Goal: Task Accomplishment & Management: Manage account settings

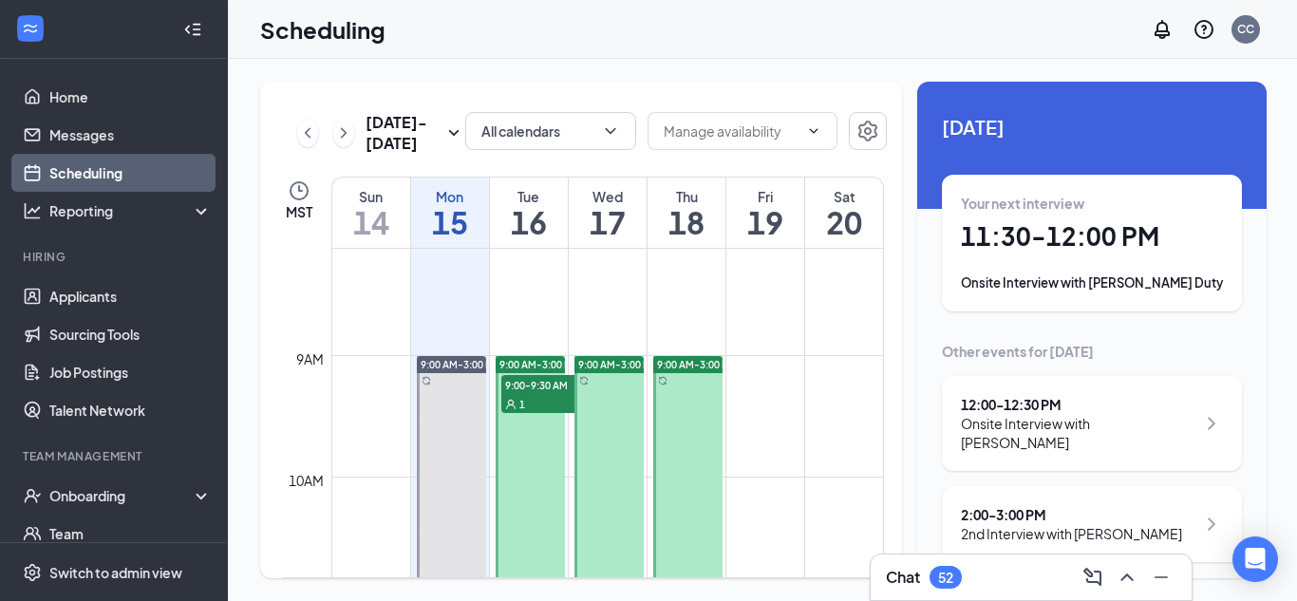
scroll to position [989, 0]
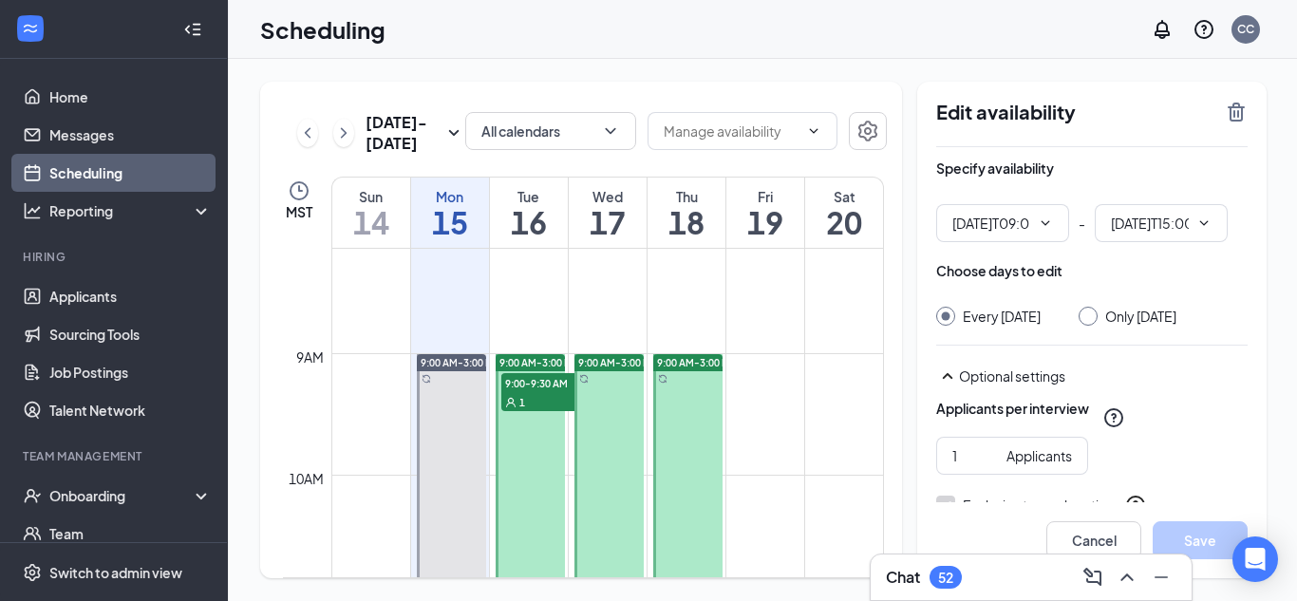
type input "09:00 AM"
type input "03:00 PM"
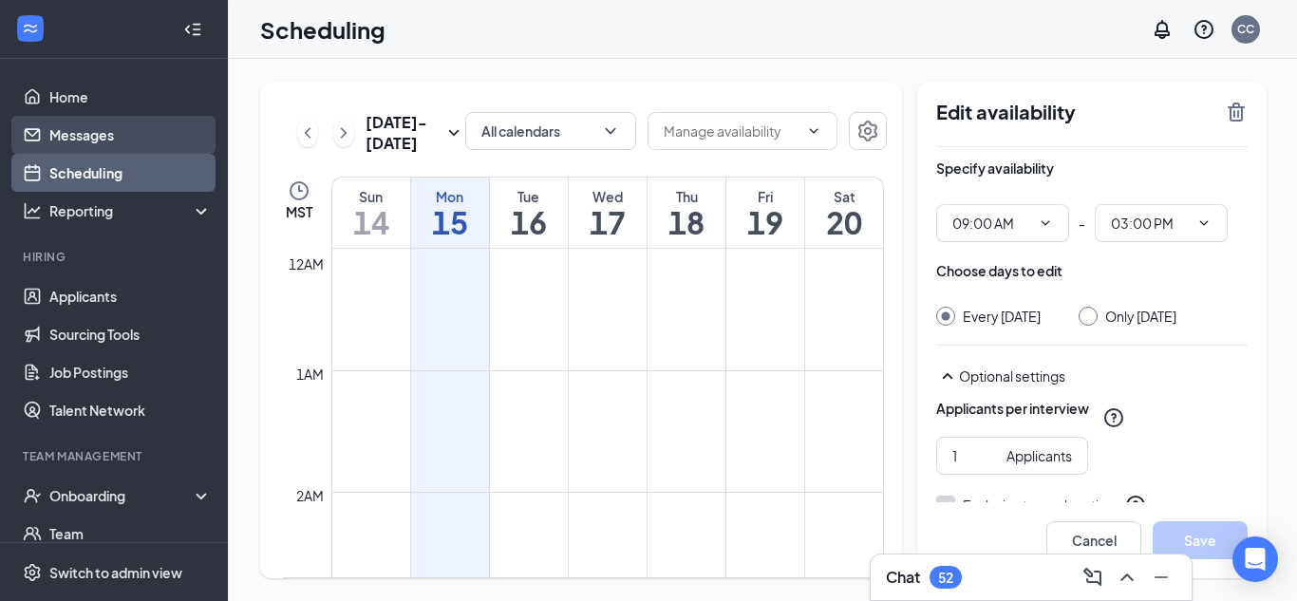
scroll to position [933, 0]
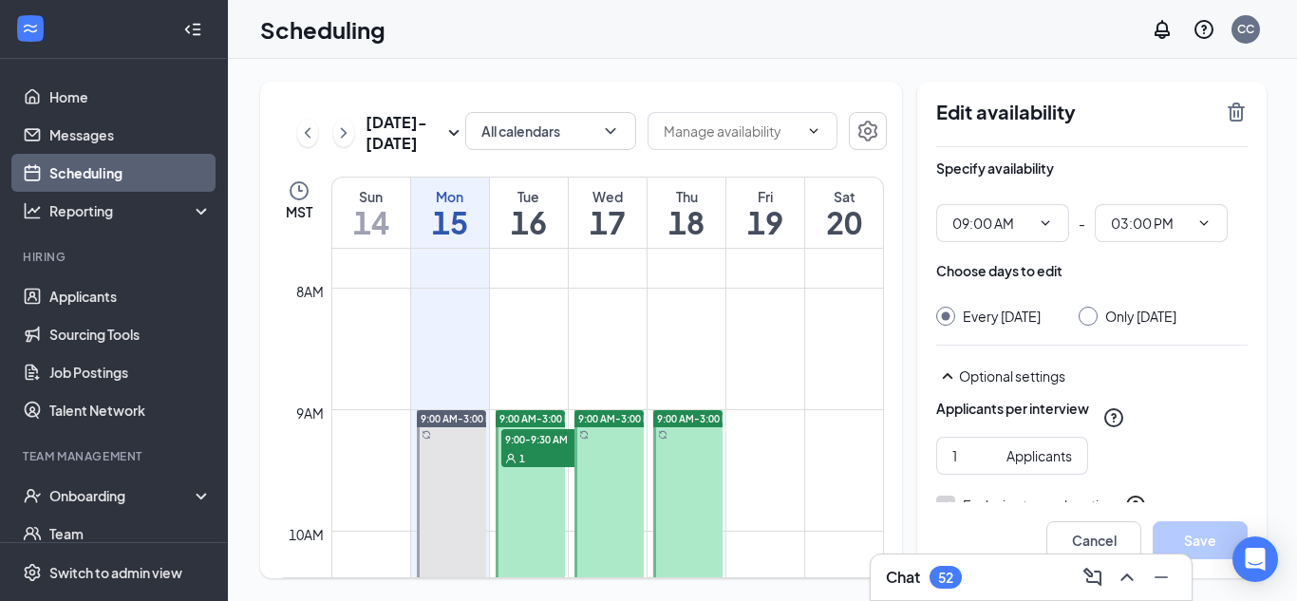
click at [527, 441] on span "9:00-9:30 AM" at bounding box center [548, 438] width 95 height 19
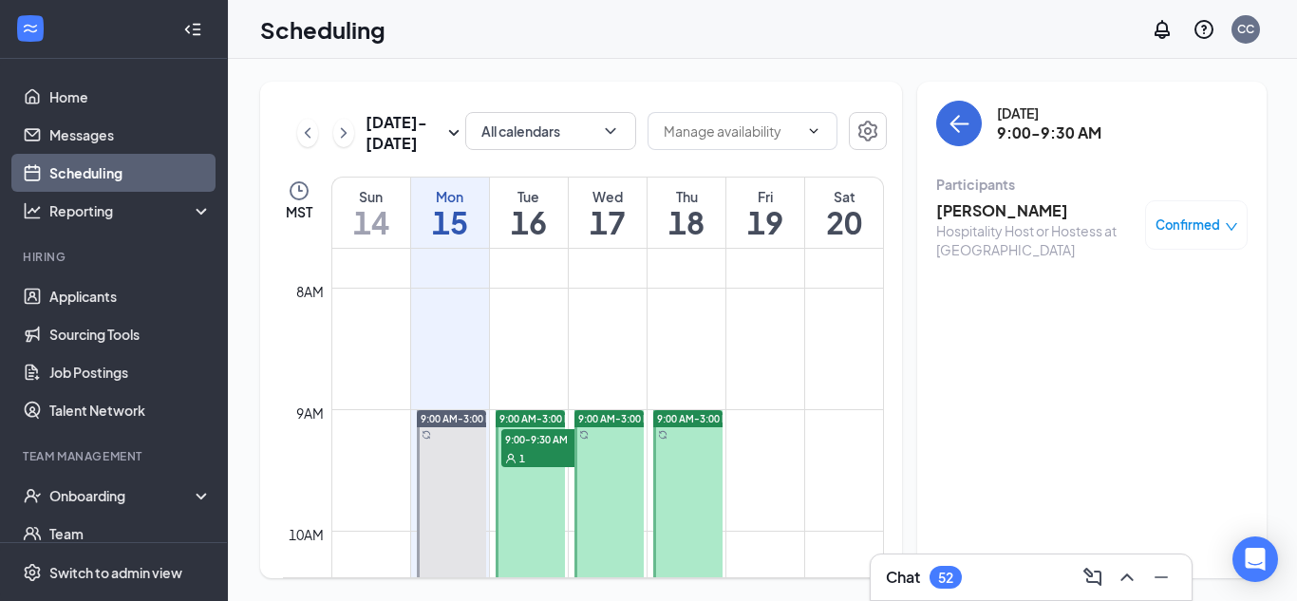
click at [975, 213] on h3 "[PERSON_NAME]" at bounding box center [1035, 210] width 199 height 21
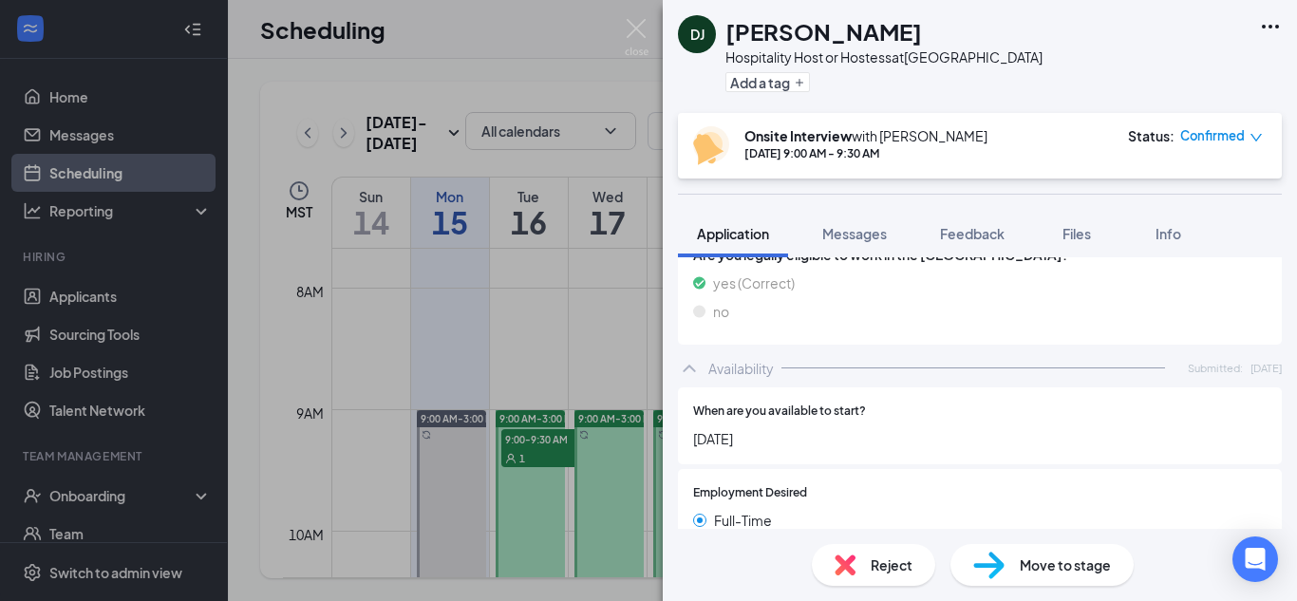
scroll to position [1701, 0]
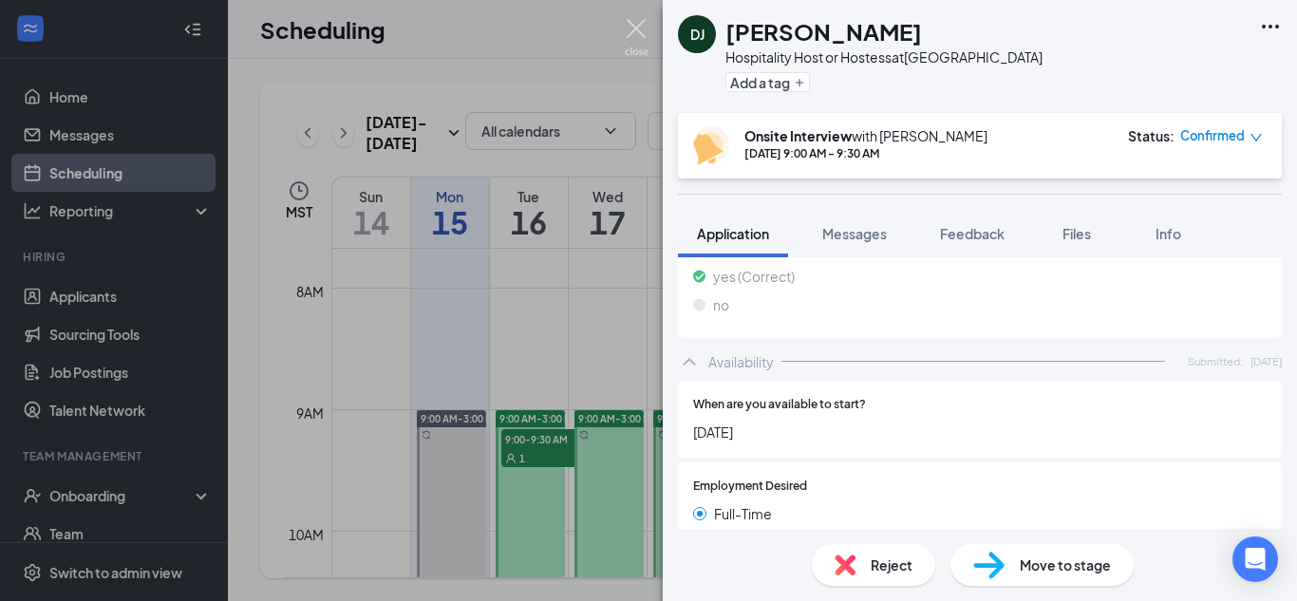
click at [637, 29] on img at bounding box center [637, 37] width 24 height 37
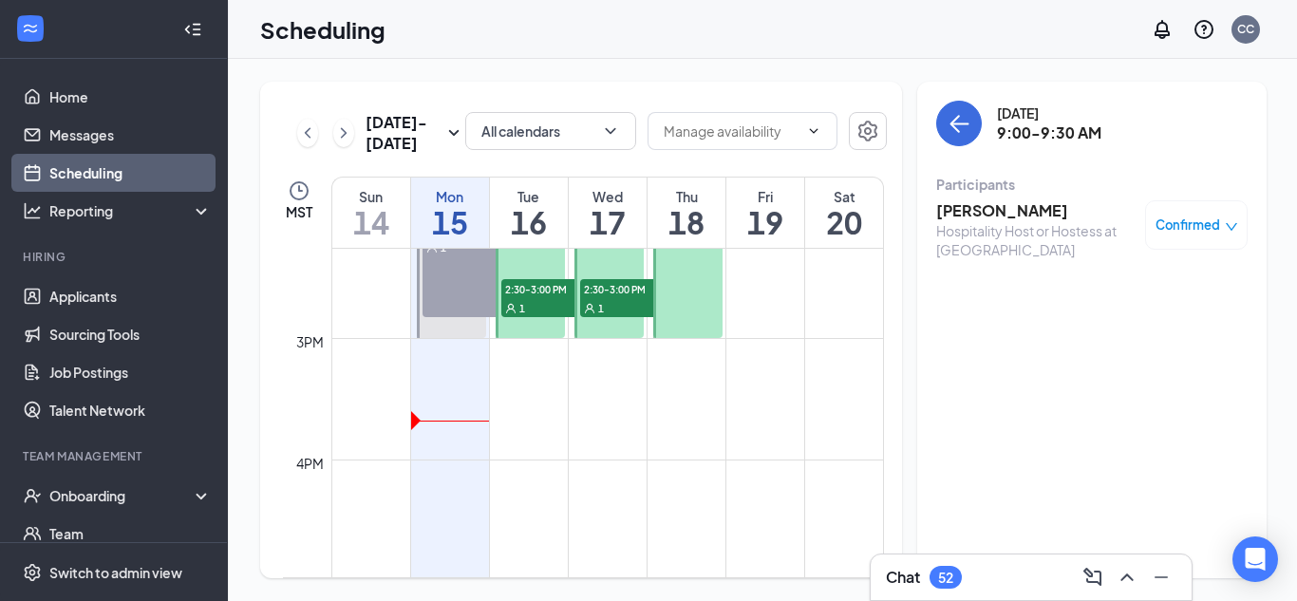
scroll to position [1736, 0]
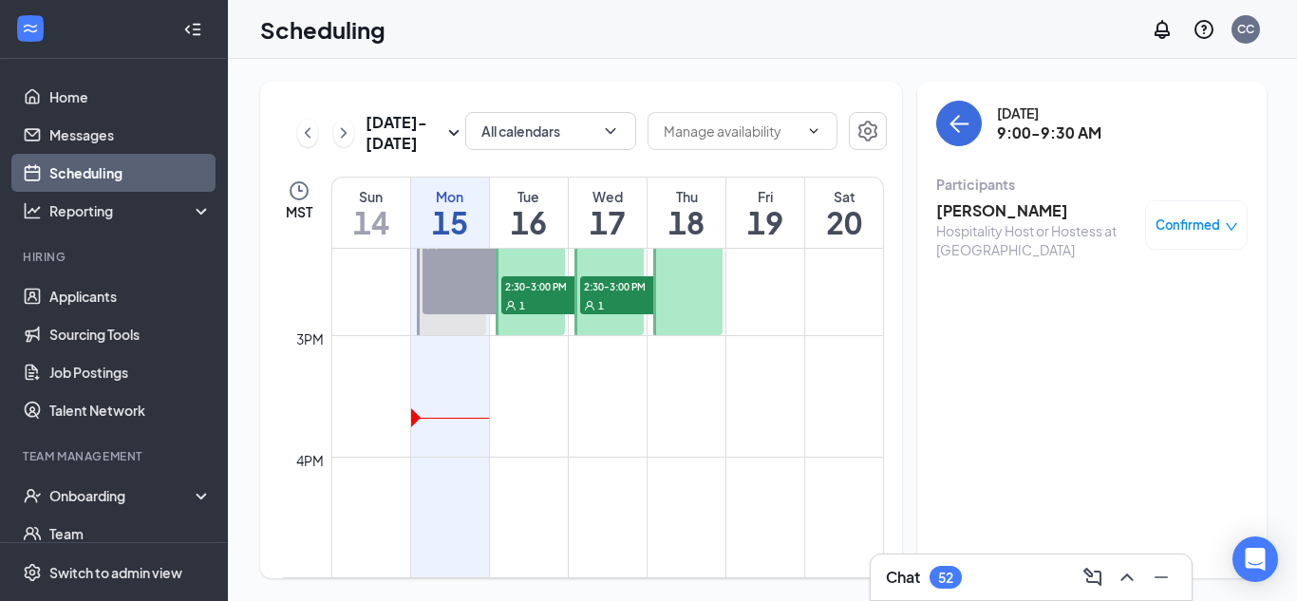
click at [523, 291] on span "2:30-3:00 PM" at bounding box center [548, 285] width 95 height 19
click at [950, 213] on h3 "[PERSON_NAME]" at bounding box center [1035, 210] width 199 height 21
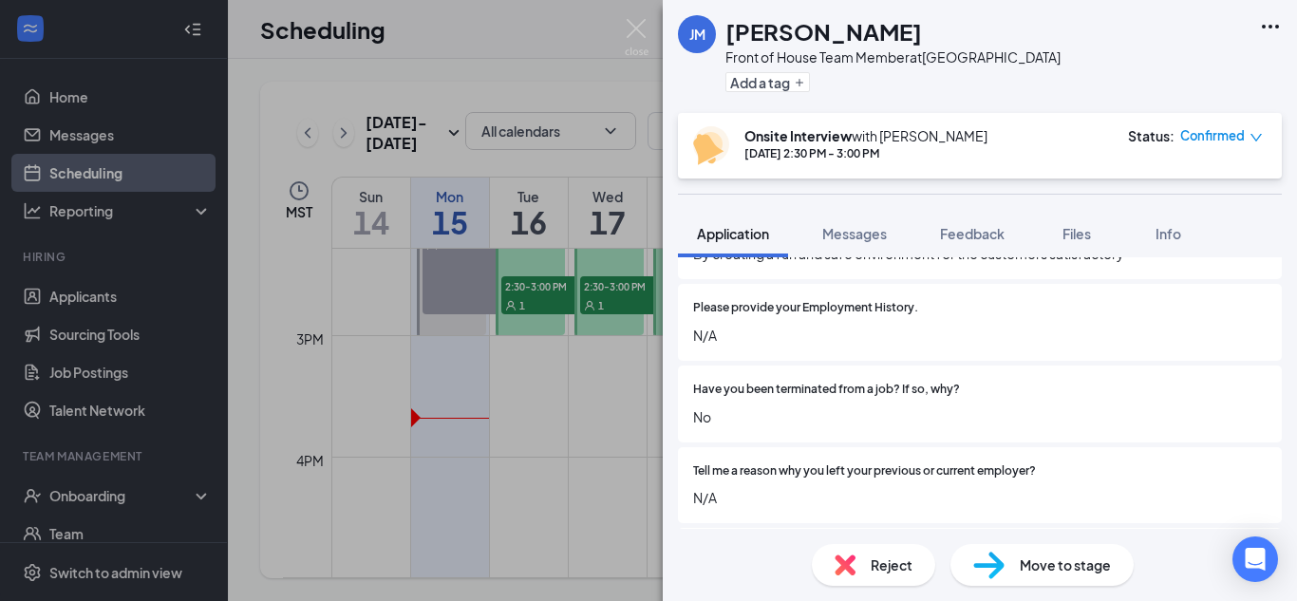
scroll to position [962, 0]
click at [634, 30] on img at bounding box center [637, 37] width 24 height 37
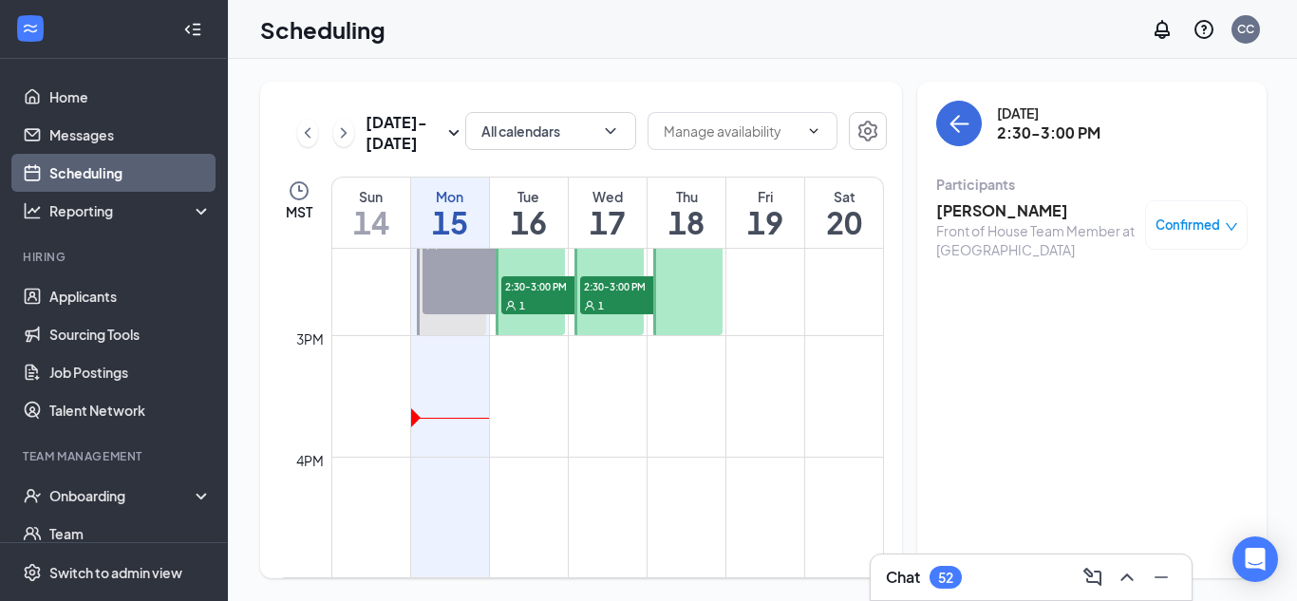
click at [613, 295] on div "1" at bounding box center [627, 304] width 95 height 19
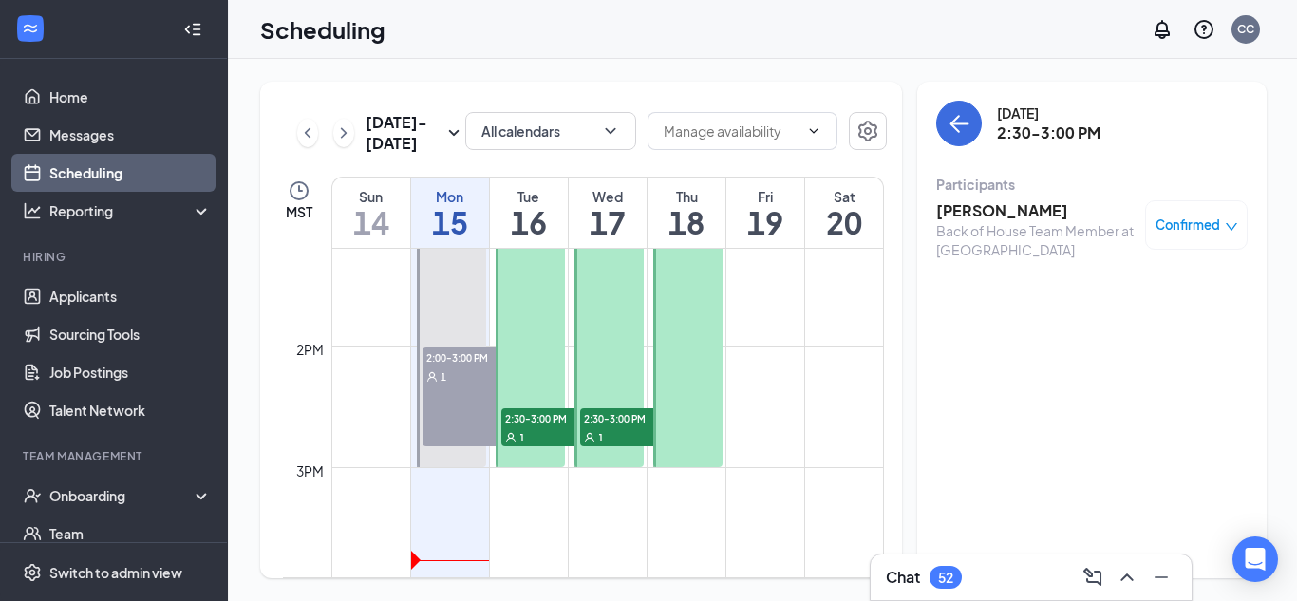
scroll to position [1607, 0]
click at [455, 348] on span "2:00-3:00 PM" at bounding box center [469, 354] width 95 height 19
click at [1225, 226] on icon "down" at bounding box center [1231, 226] width 13 height 13
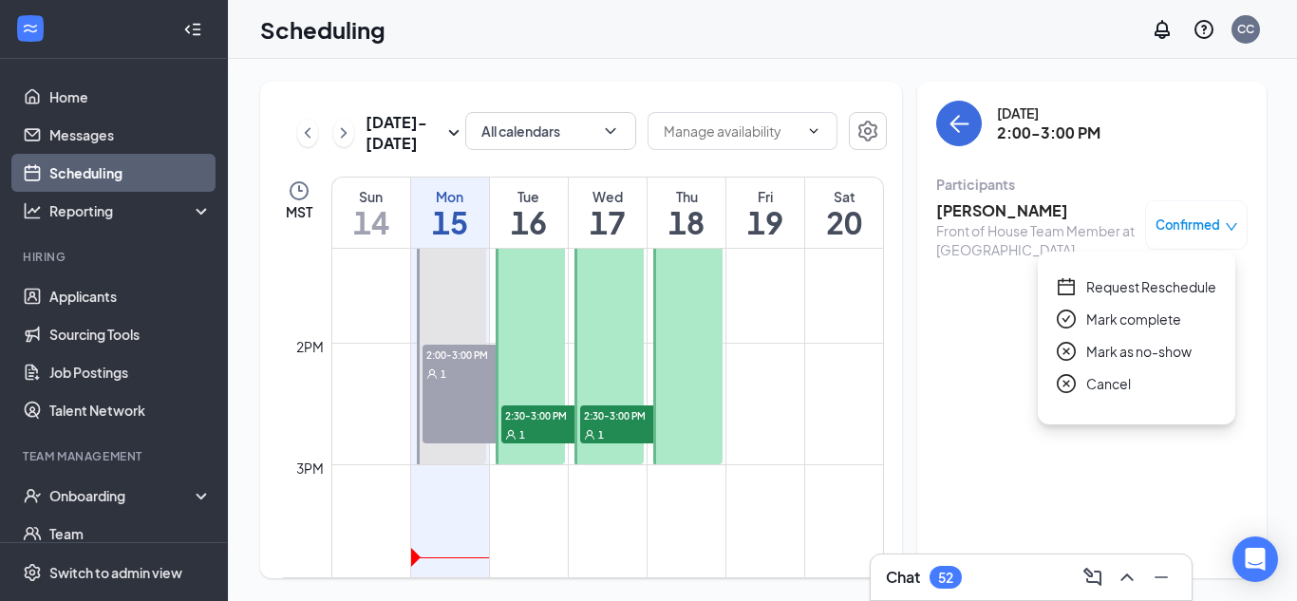
click at [1143, 318] on span "Mark complete" at bounding box center [1133, 319] width 95 height 21
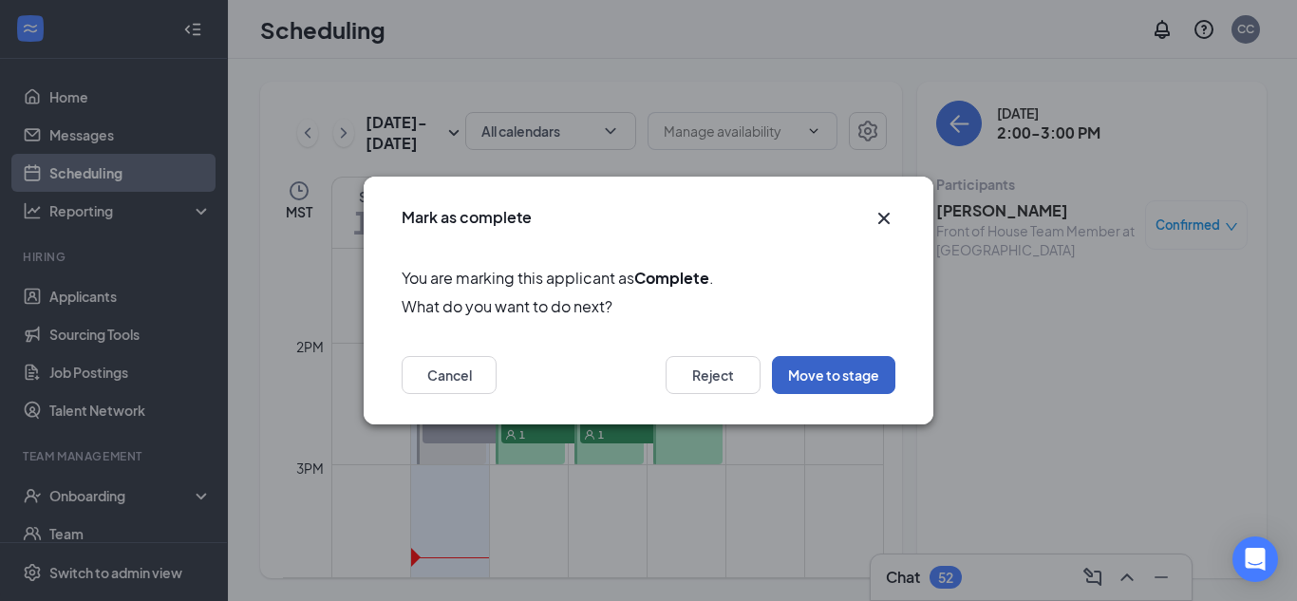
click at [852, 369] on button "Move to stage" at bounding box center [833, 375] width 123 height 38
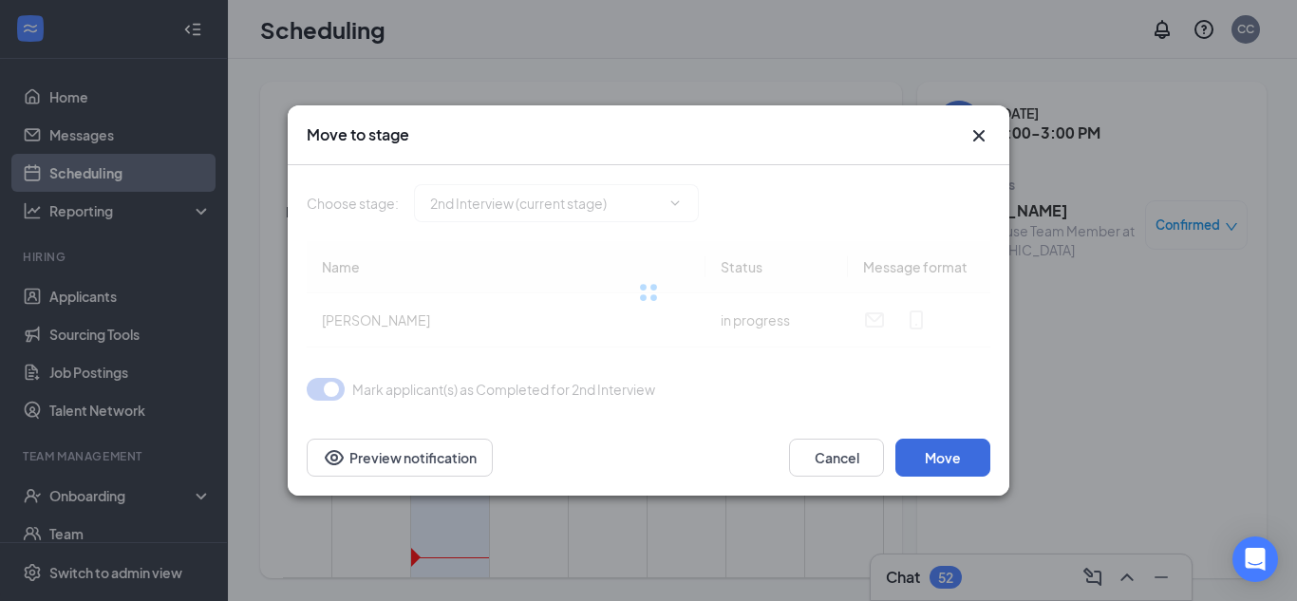
type input "Review Stage (next stage)"
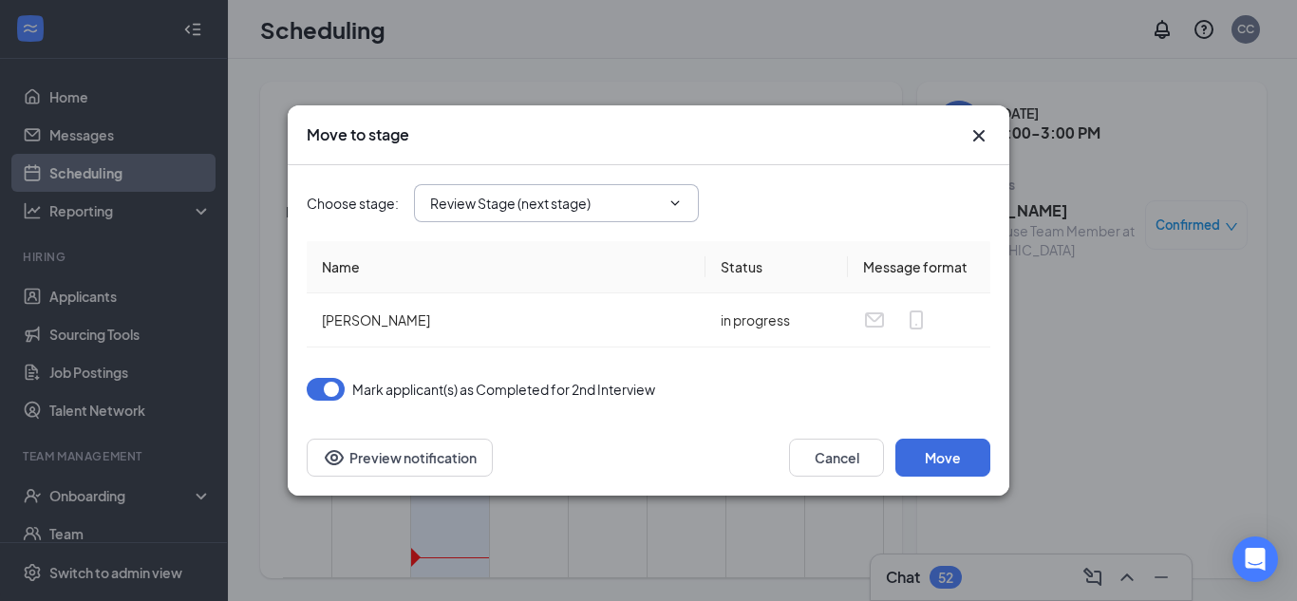
click at [673, 202] on icon "ChevronDown" at bounding box center [675, 202] width 9 height 5
click at [923, 445] on button "Move" at bounding box center [942, 458] width 95 height 38
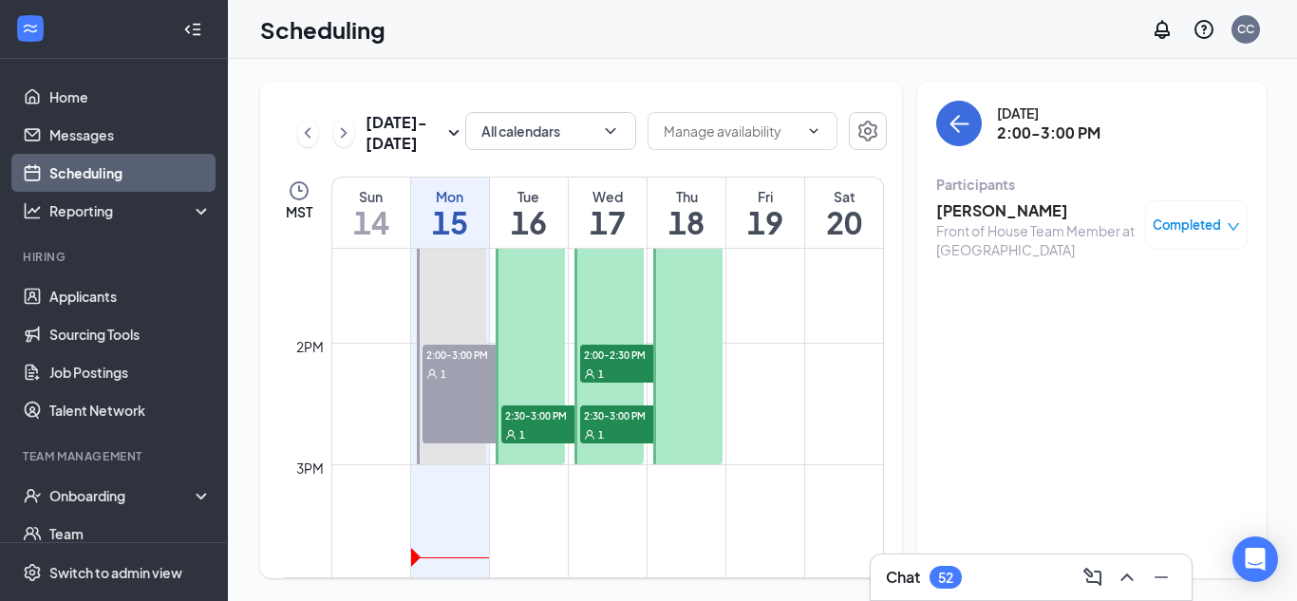
click at [1227, 228] on icon "down" at bounding box center [1233, 226] width 13 height 13
click at [950, 214] on h3 "[PERSON_NAME]" at bounding box center [1035, 210] width 199 height 21
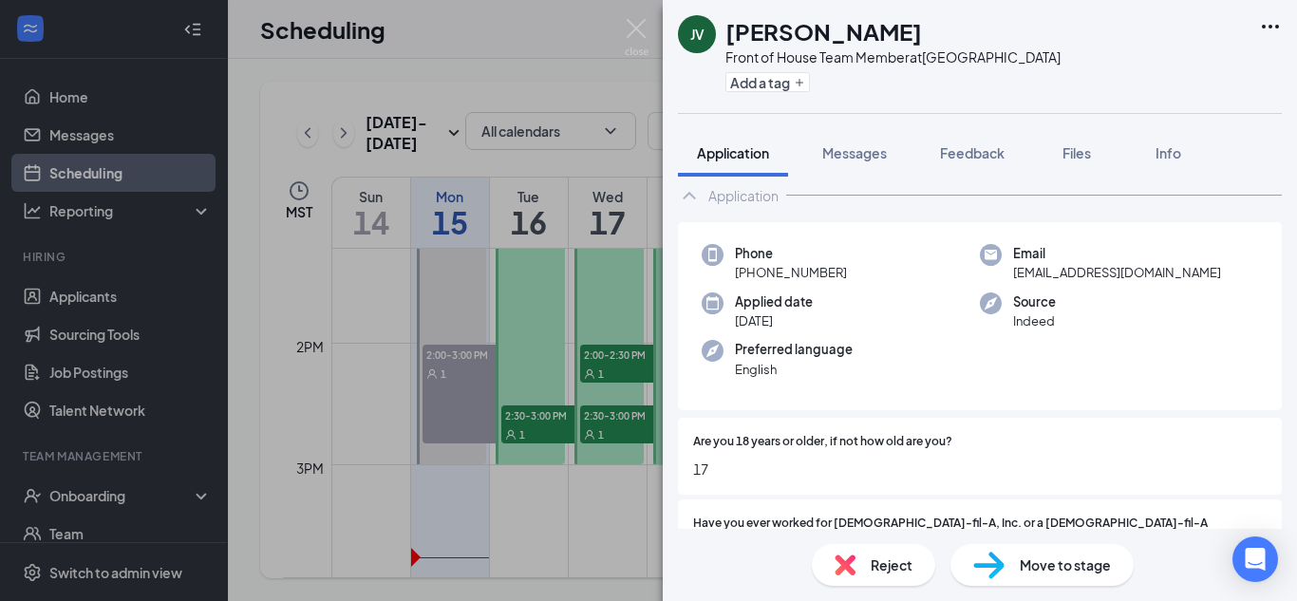
scroll to position [47, 0]
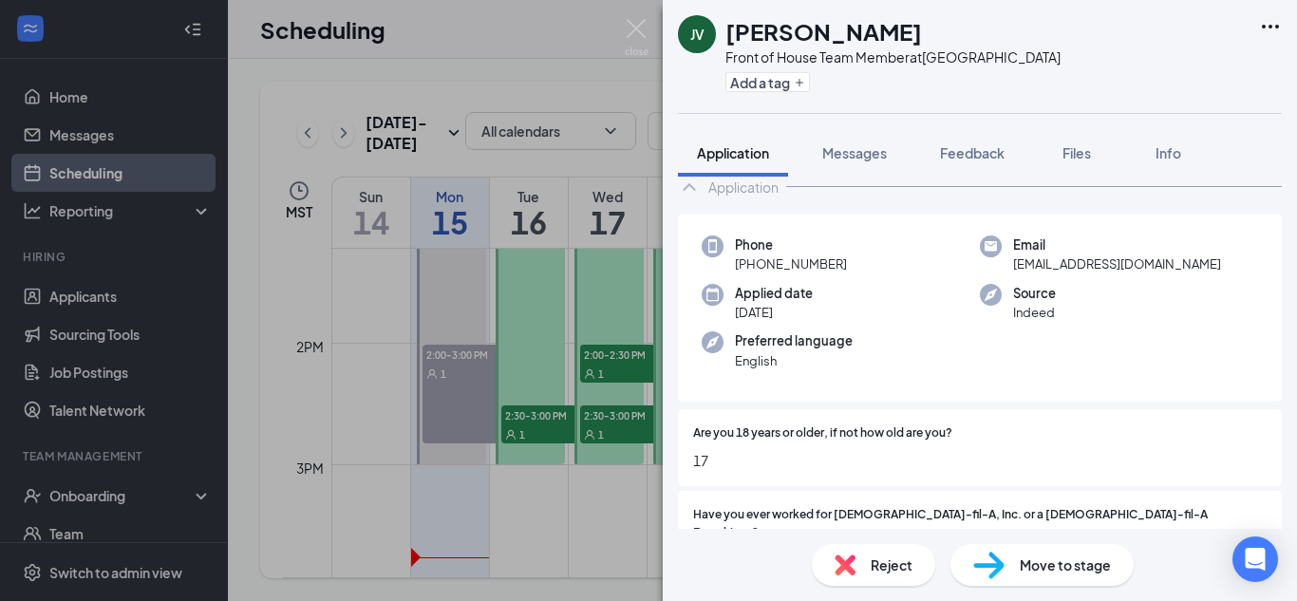
click at [1067, 573] on span "Move to stage" at bounding box center [1065, 564] width 91 height 21
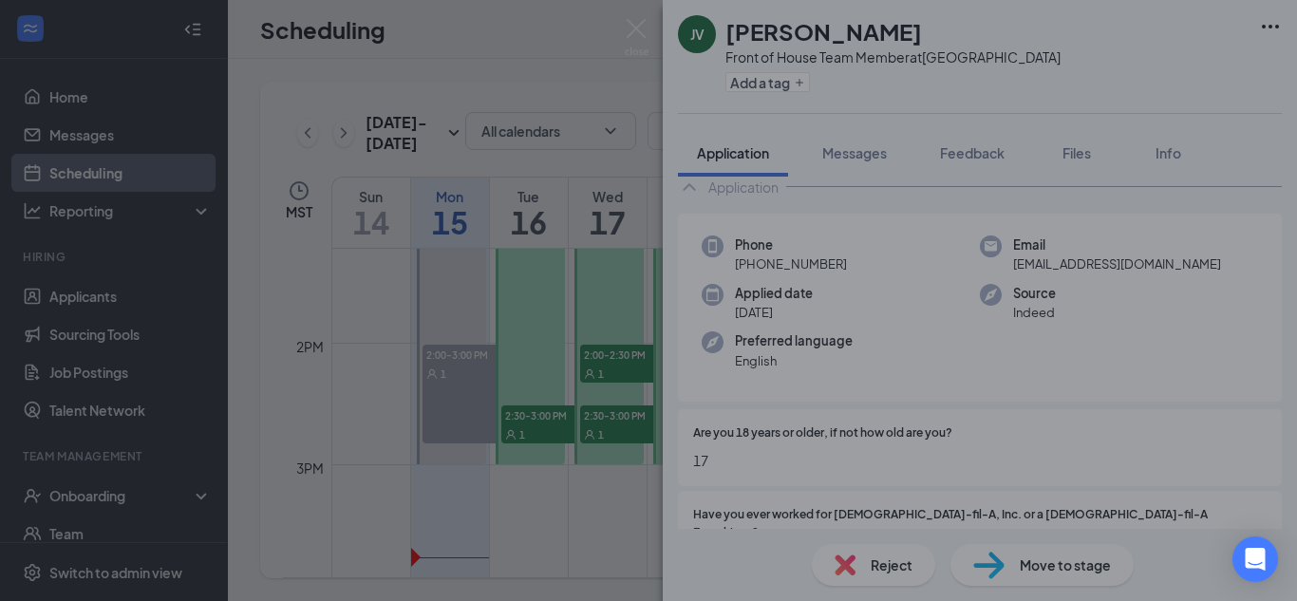
type input "Offer Letter (next stage)"
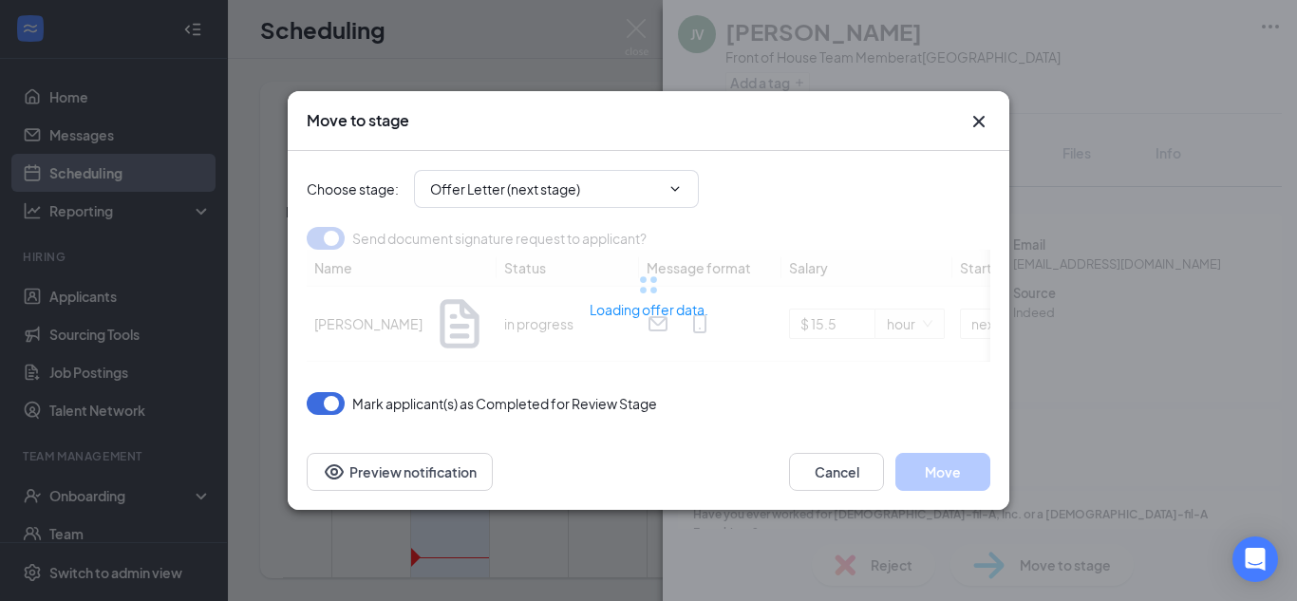
type input "$ 15.5"
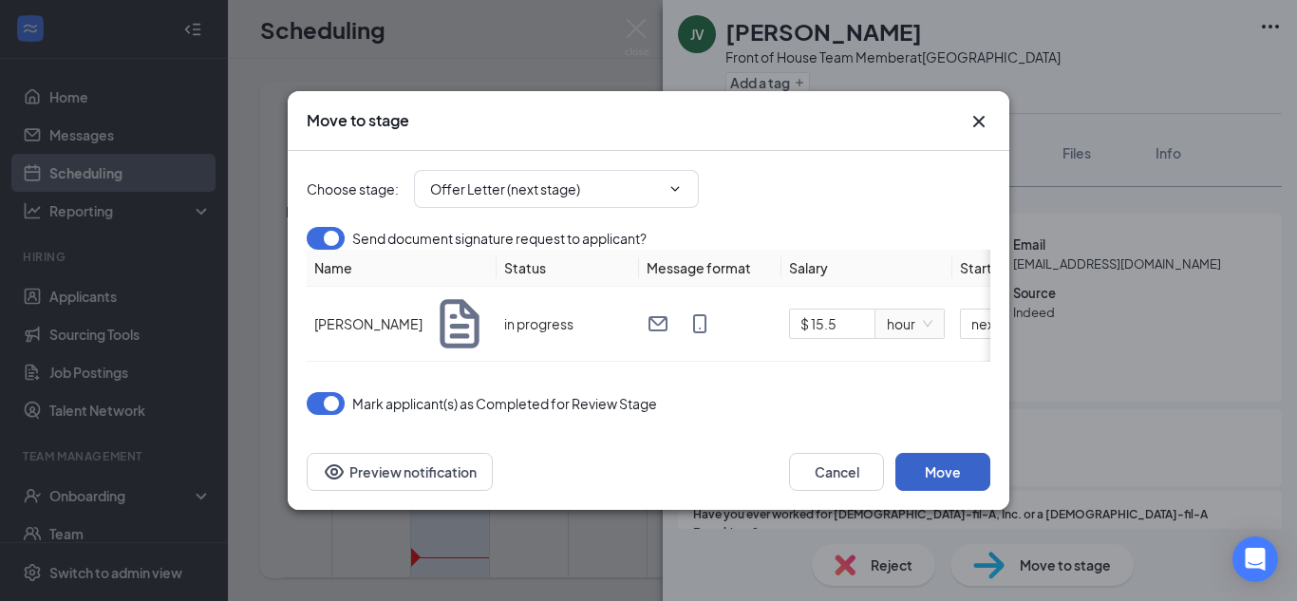
click at [957, 478] on button "Move" at bounding box center [942, 472] width 95 height 38
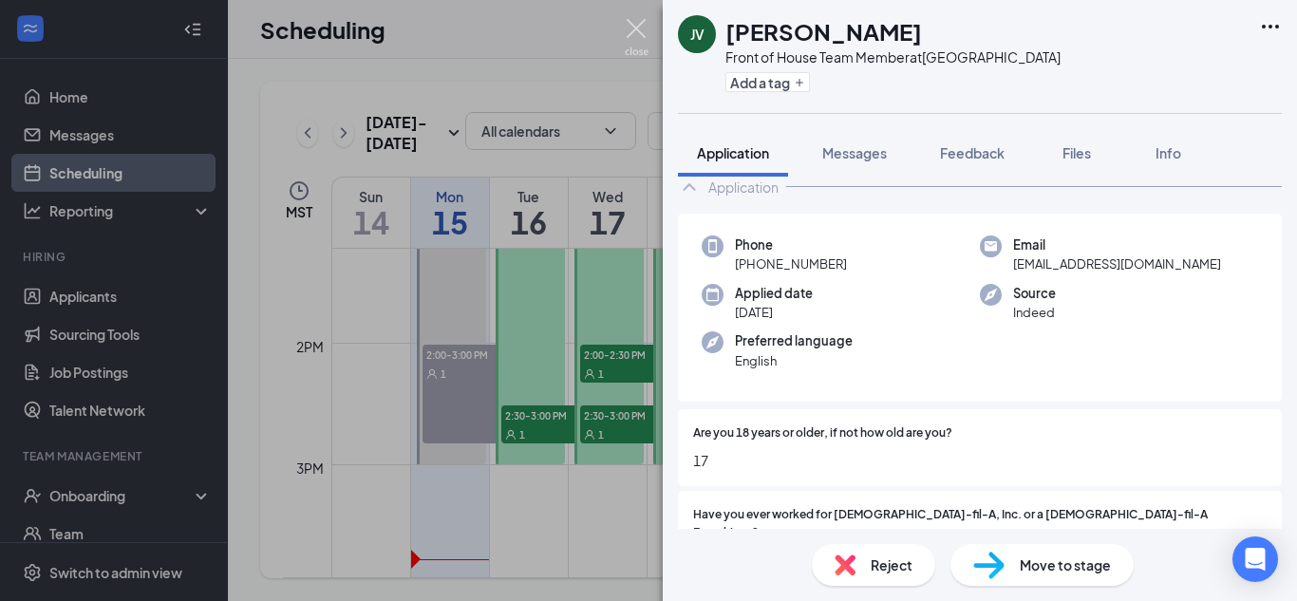
click at [633, 33] on img at bounding box center [637, 37] width 24 height 37
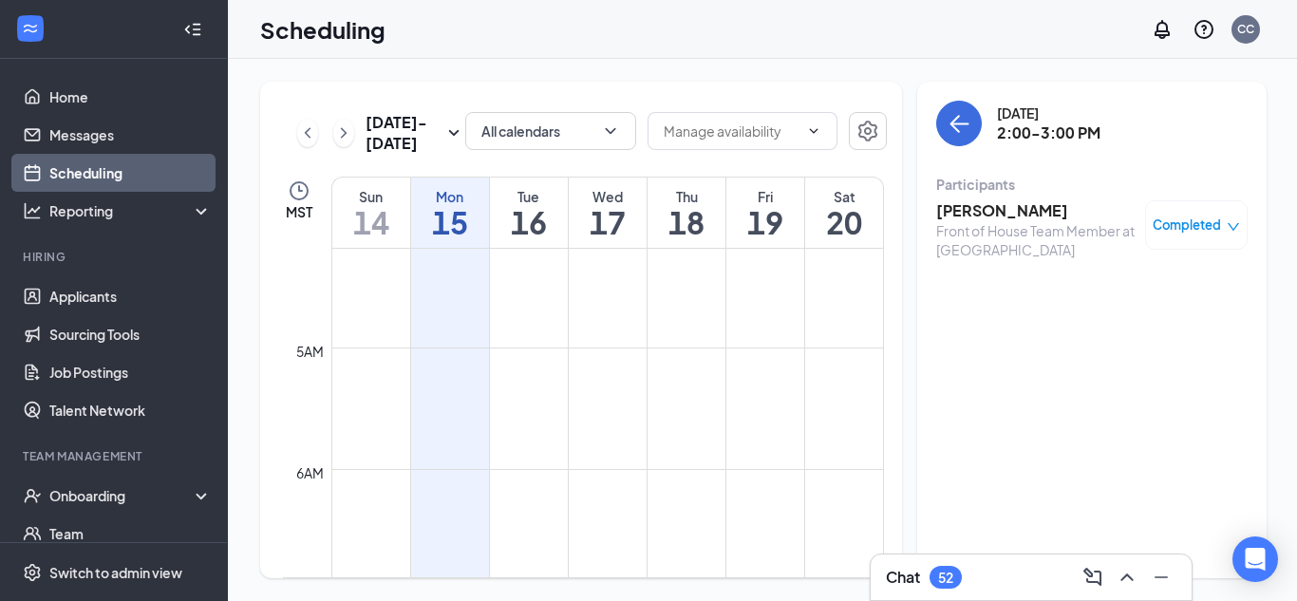
scroll to position [513, 0]
click at [1224, 366] on div "[DATE] 2:00-3:00 PM Participants [PERSON_NAME] Front of House Team Member at [G…" at bounding box center [1091, 330] width 349 height 497
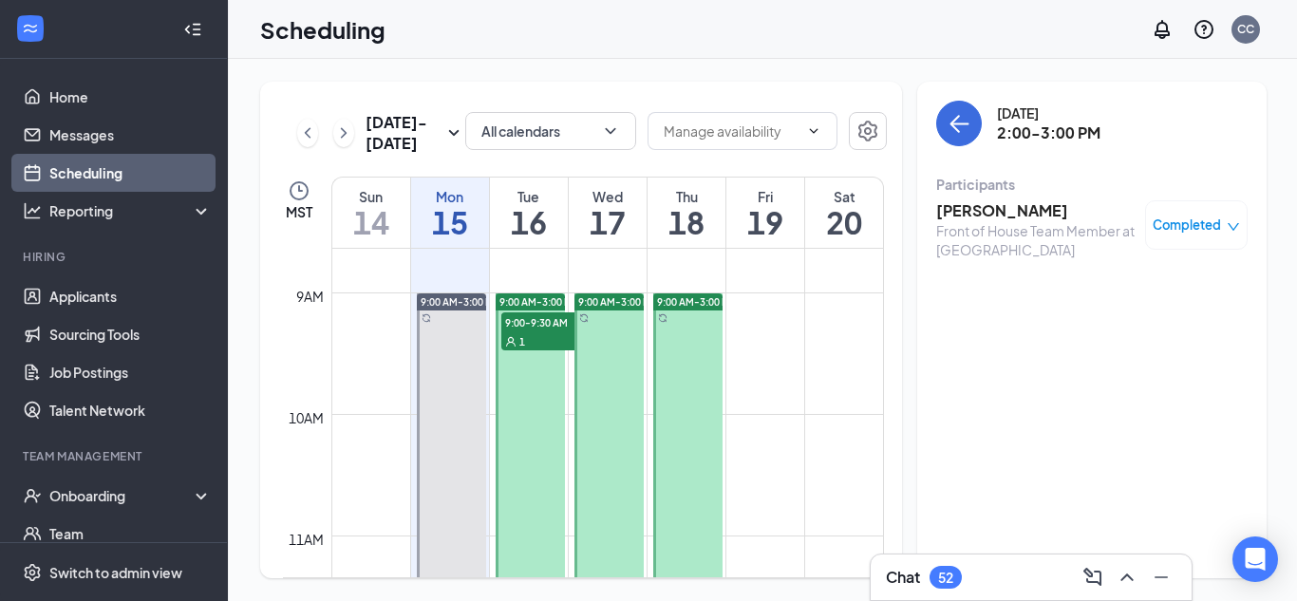
scroll to position [1029, 0]
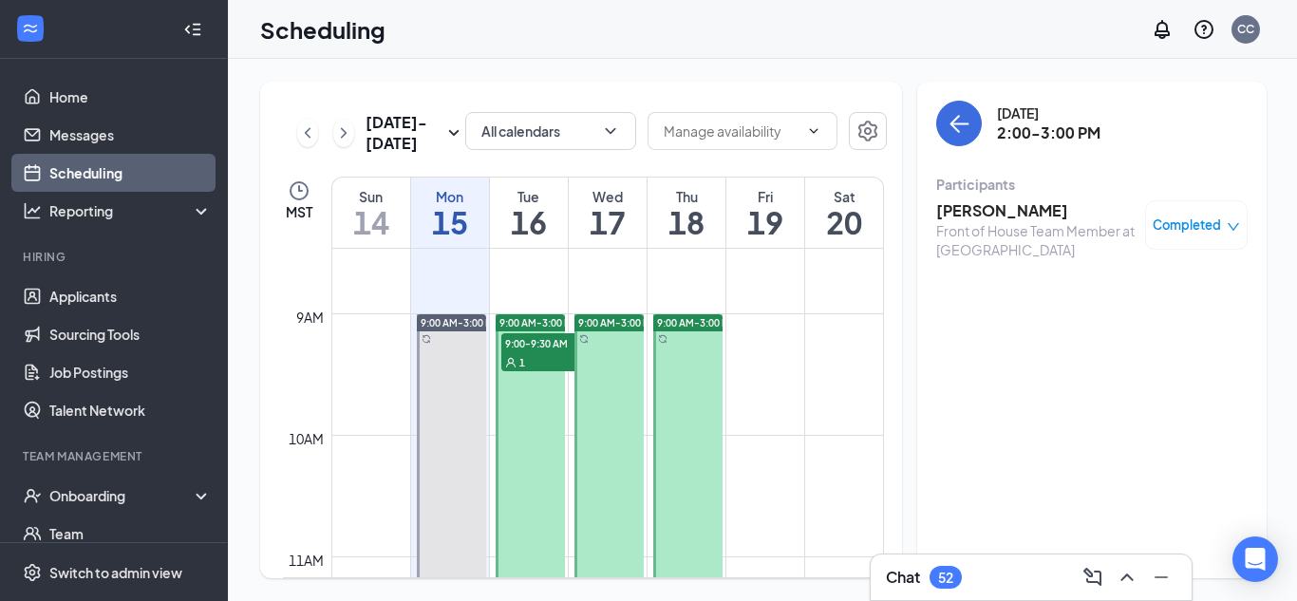
click at [539, 338] on span "9:00-9:30 AM" at bounding box center [548, 342] width 95 height 19
click at [995, 216] on h3 "[PERSON_NAME]" at bounding box center [1035, 210] width 199 height 21
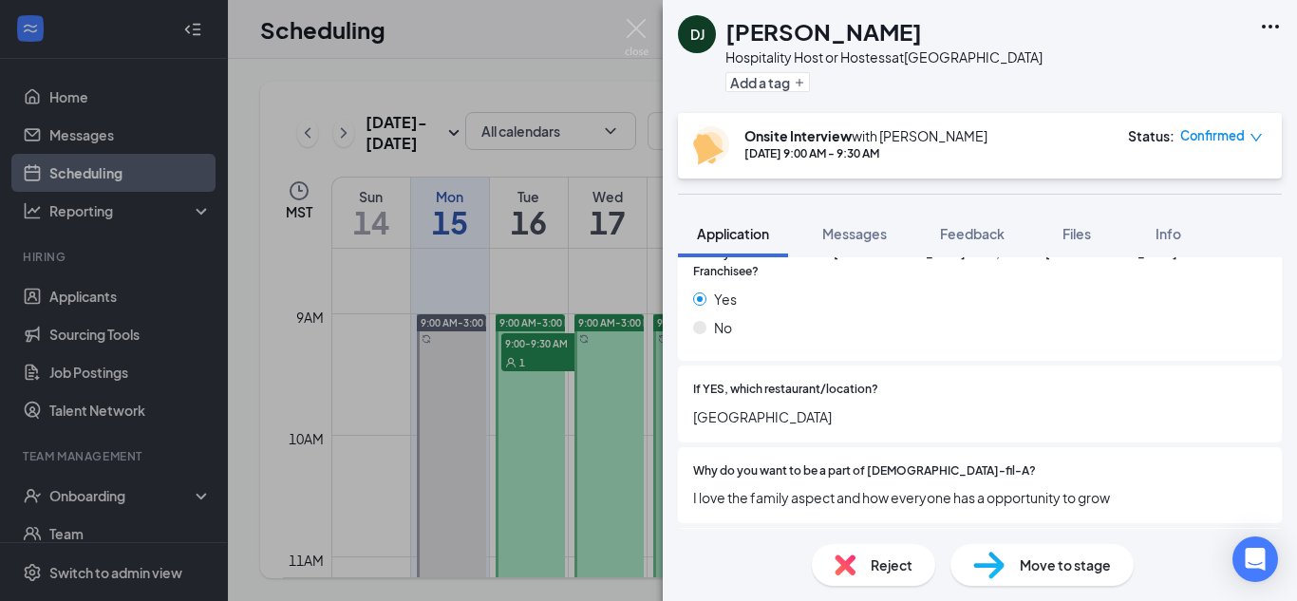
scroll to position [390, 0]
click at [631, 33] on img at bounding box center [637, 37] width 24 height 37
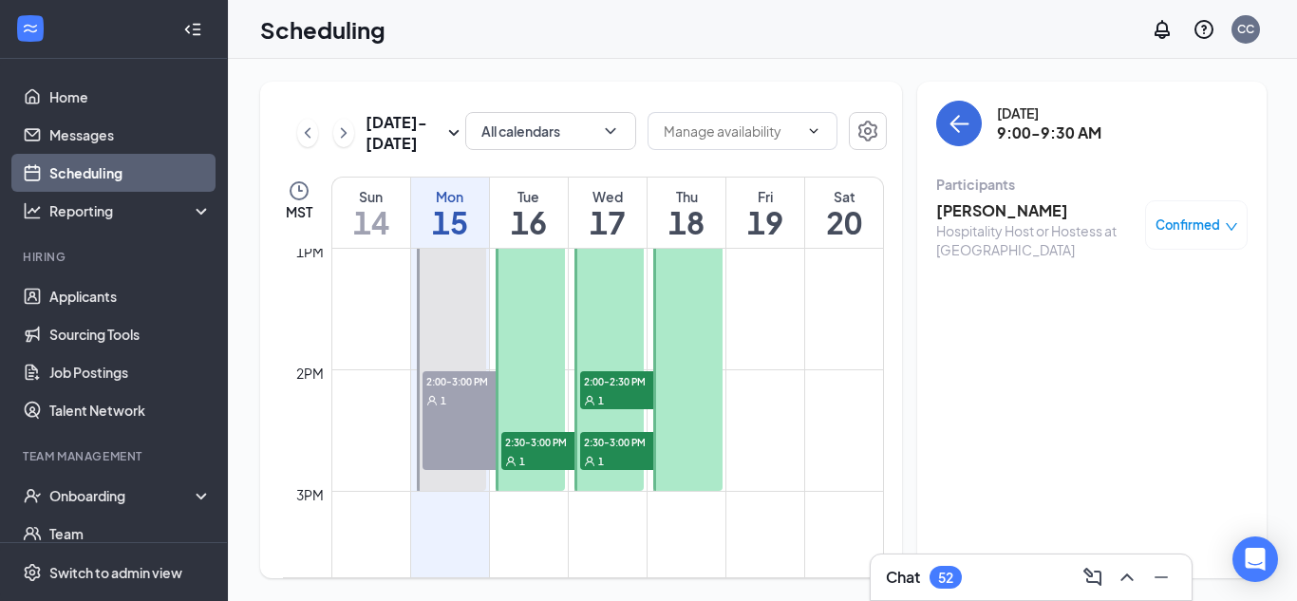
scroll to position [1583, 0]
click at [532, 442] on span "2:30-3:00 PM" at bounding box center [548, 439] width 95 height 19
click at [1001, 211] on h3 "[PERSON_NAME]" at bounding box center [1035, 210] width 199 height 21
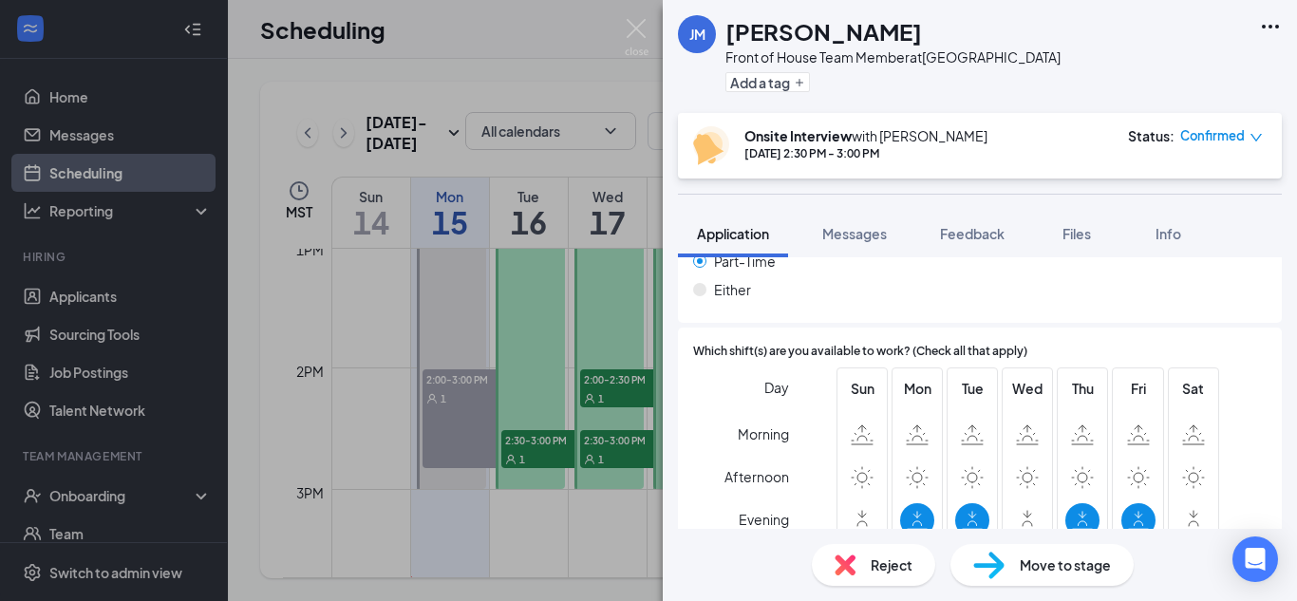
scroll to position [1969, 0]
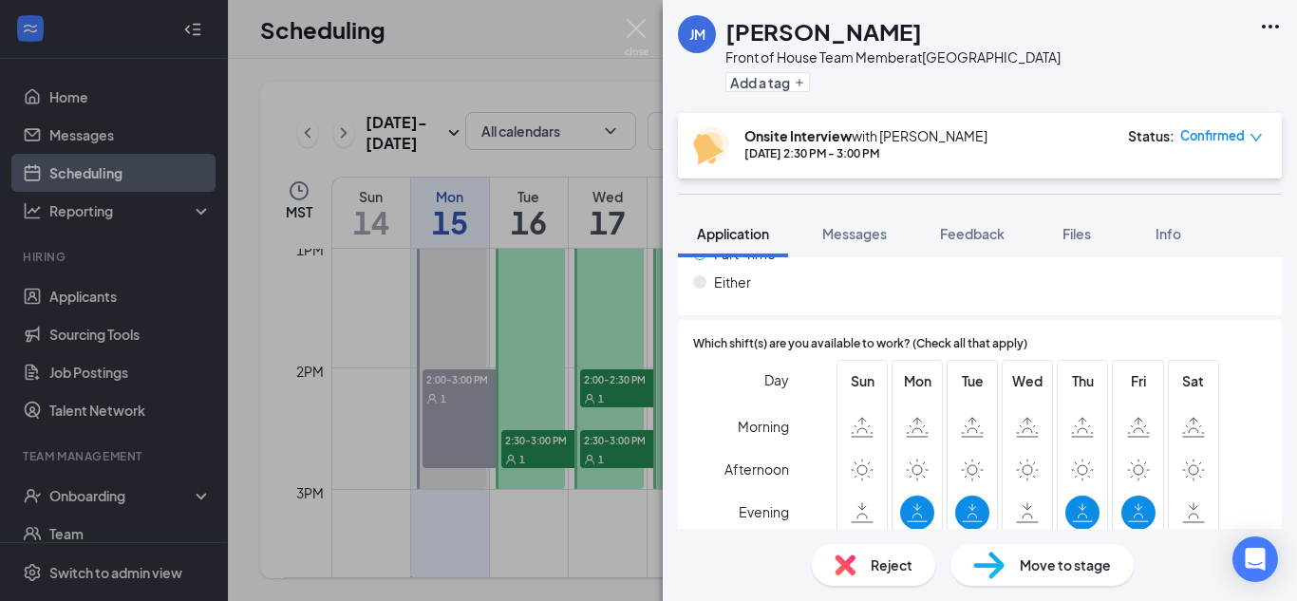
click at [646, 33] on img at bounding box center [637, 37] width 24 height 37
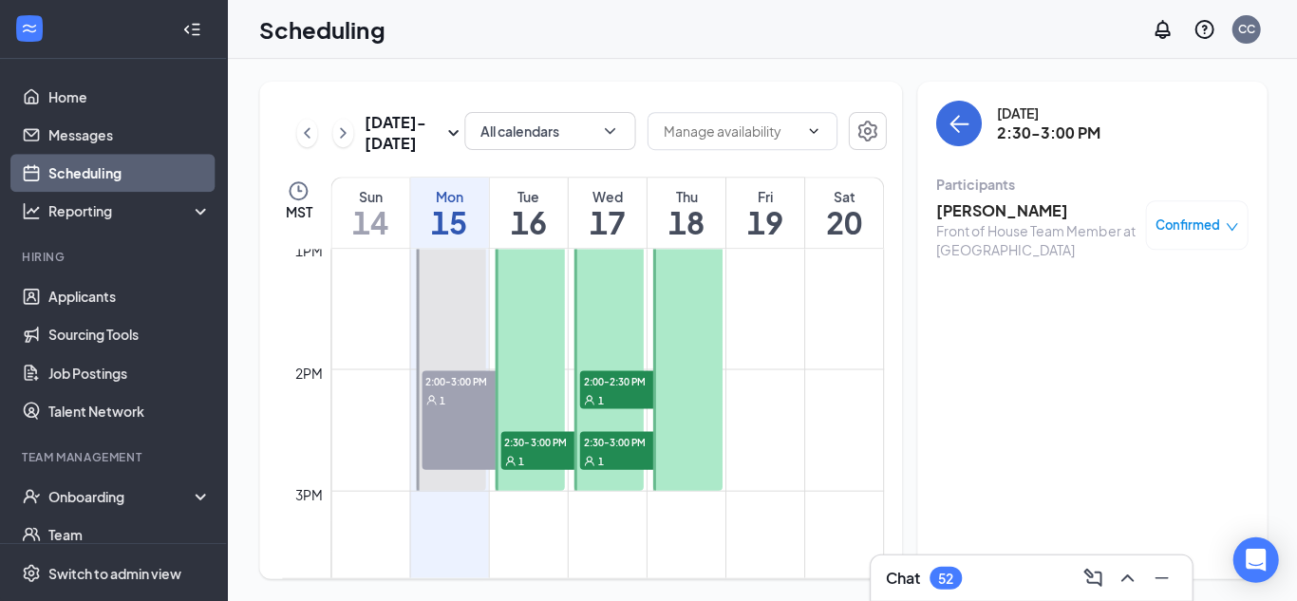
scroll to position [1585, 0]
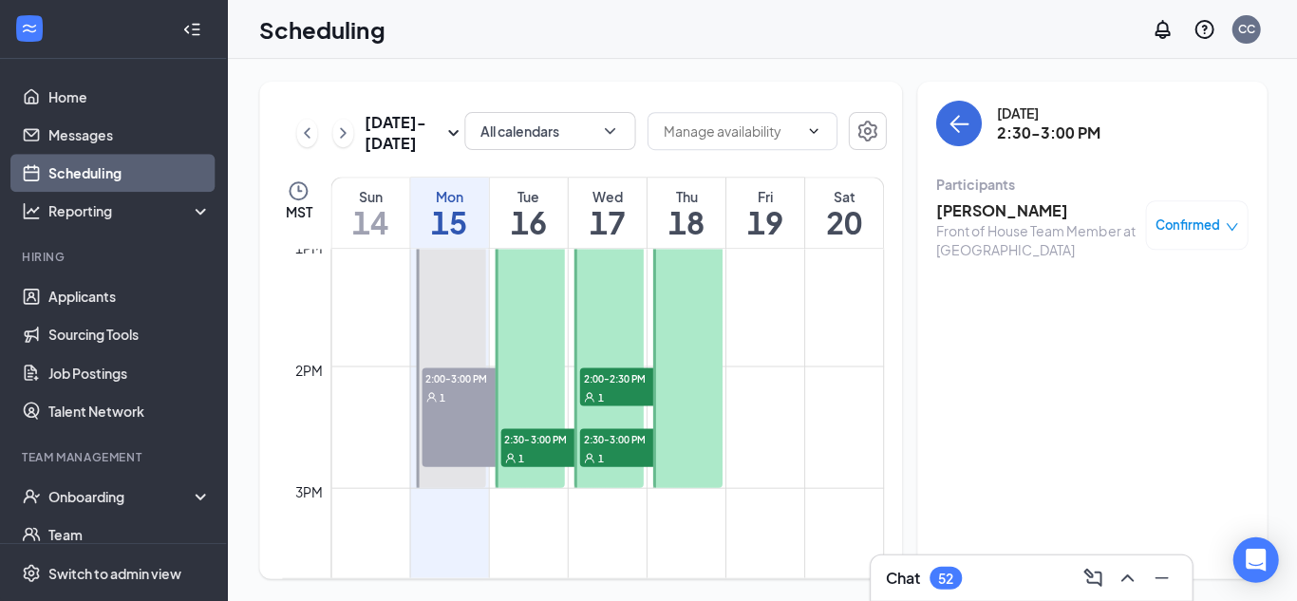
click at [615, 377] on span "2:00-2:30 PM" at bounding box center [627, 376] width 95 height 19
click at [1015, 213] on h3 "[PERSON_NAME]" at bounding box center [1035, 210] width 199 height 21
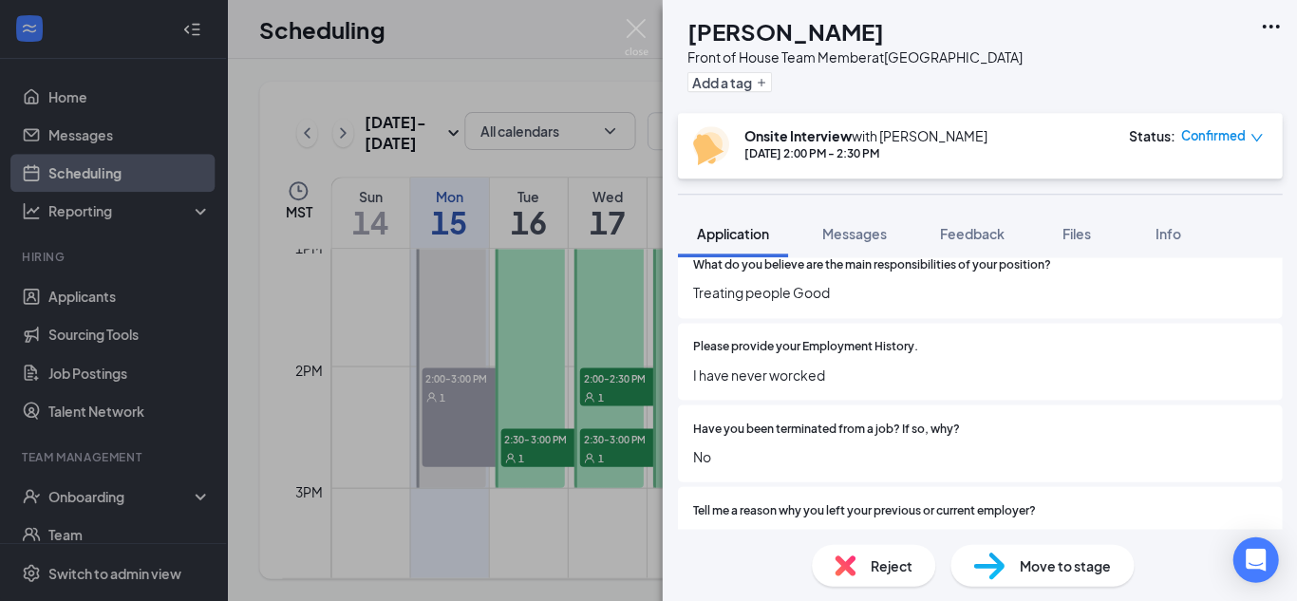
scroll to position [989, 0]
click at [634, 33] on img at bounding box center [637, 37] width 24 height 37
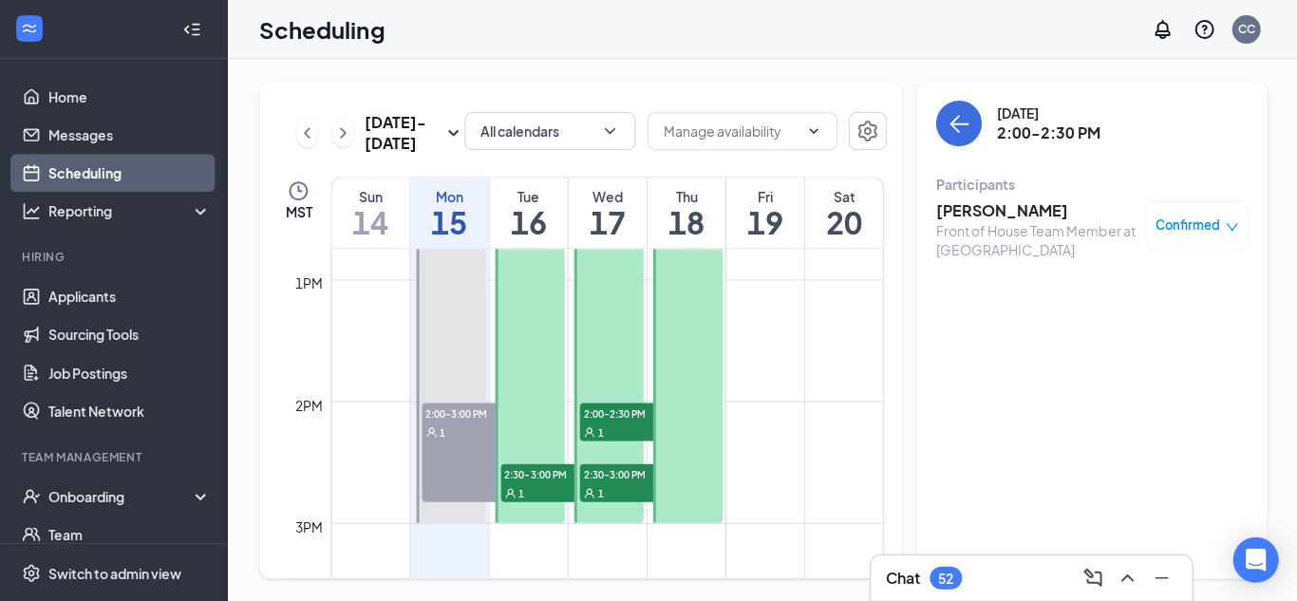
scroll to position [1564, 0]
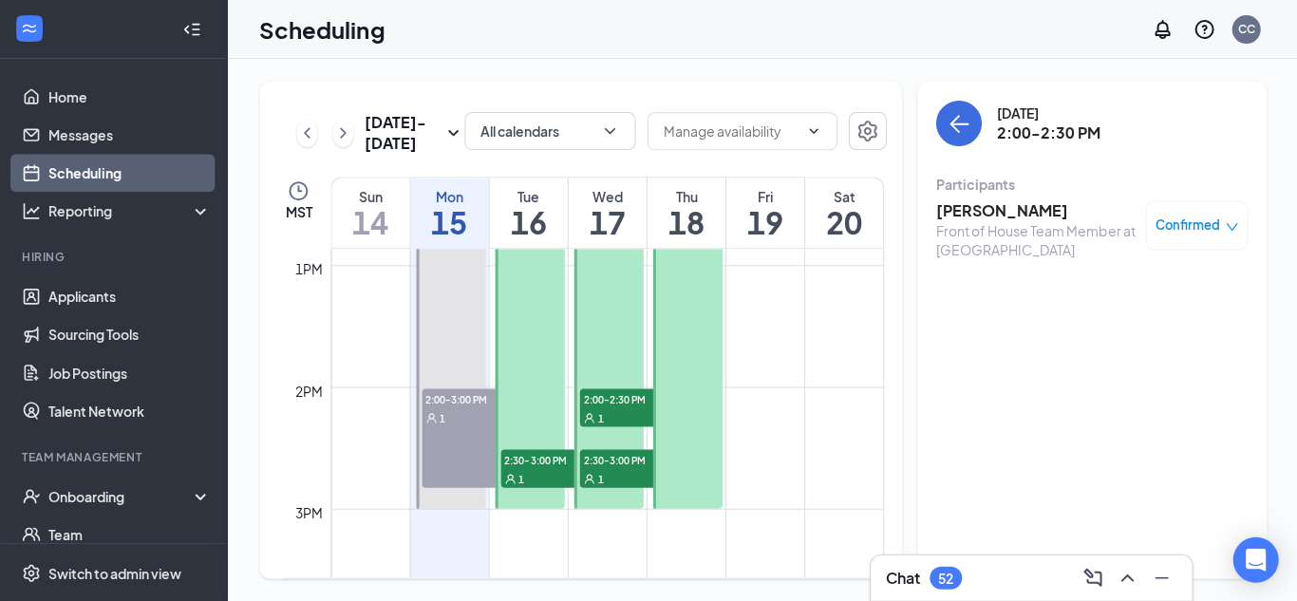
click at [598, 466] on span "2:30-3:00 PM" at bounding box center [627, 458] width 95 height 19
click at [968, 221] on div "Back of House Team Member at [GEOGRAPHIC_DATA]" at bounding box center [1035, 240] width 199 height 38
click at [966, 212] on h3 "[PERSON_NAME]" at bounding box center [1035, 210] width 199 height 21
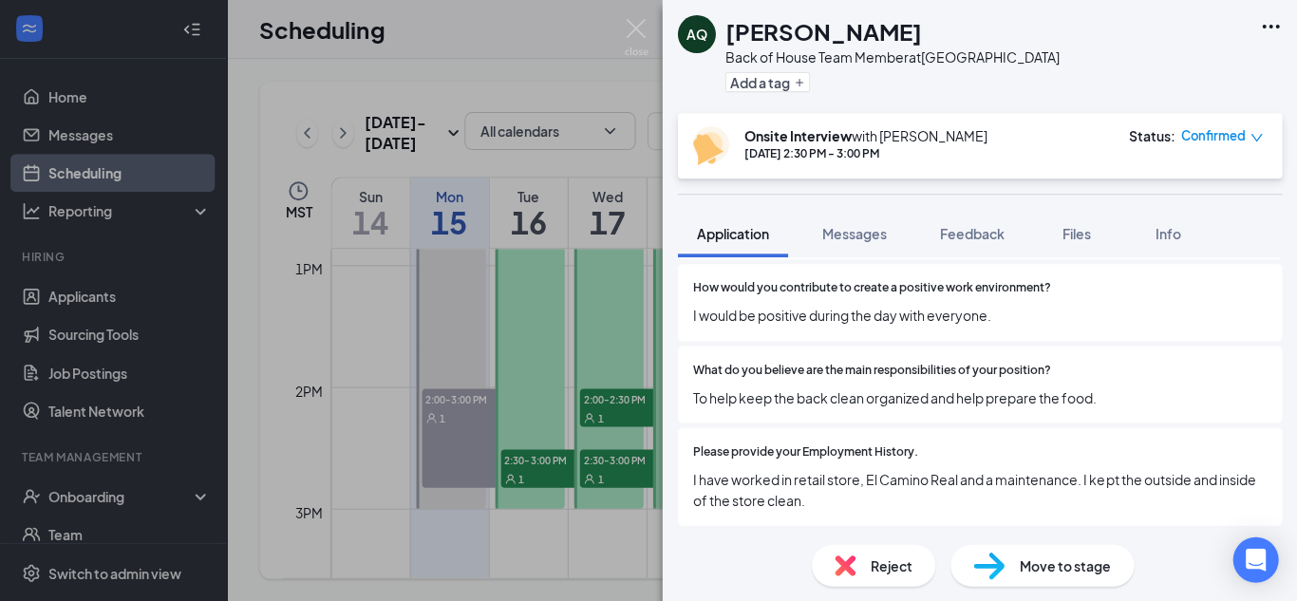
scroll to position [885, 0]
